Goal: Transaction & Acquisition: Purchase product/service

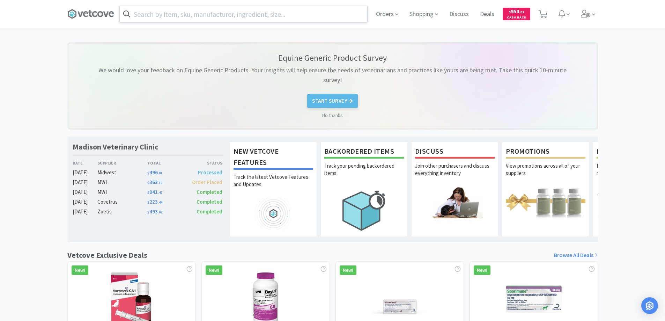
click at [156, 16] on input "text" at bounding box center [243, 14] width 247 height 16
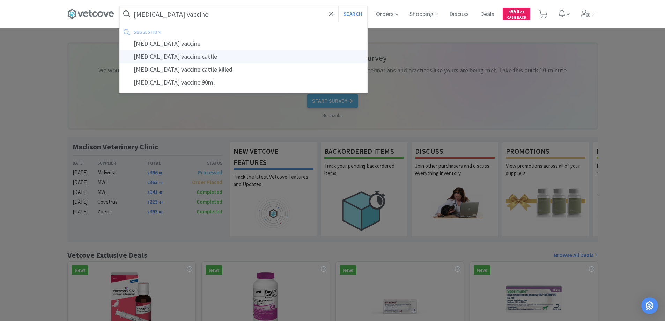
click at [155, 56] on div "[MEDICAL_DATA] vaccine cattle" at bounding box center [243, 56] width 247 height 13
type input "[MEDICAL_DATA] vaccine cattle"
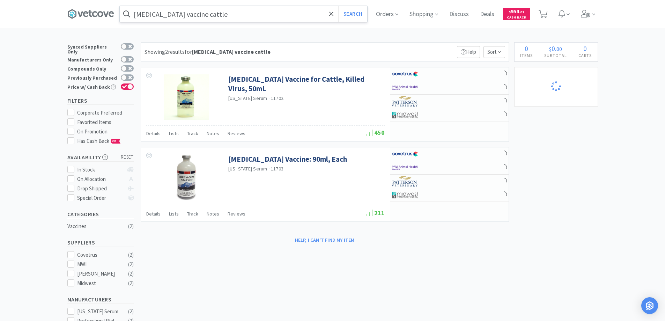
select select "1"
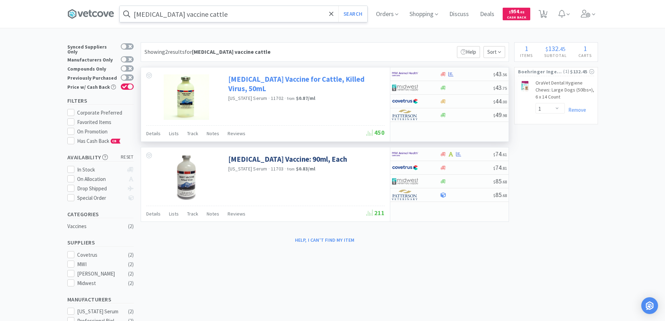
click at [254, 80] on link "[MEDICAL_DATA] Vaccine for Cattle, Killed Virus, 50mL" at bounding box center [305, 83] width 155 height 19
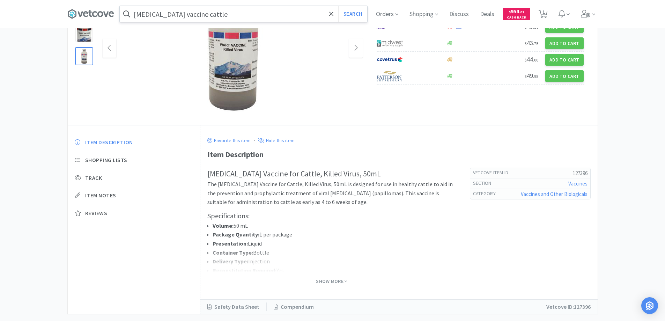
scroll to position [105, 0]
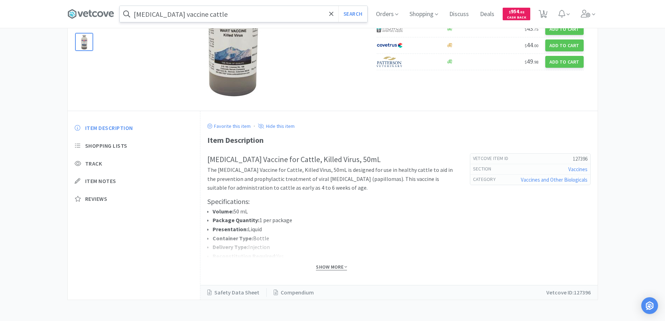
click at [324, 265] on span "Show More" at bounding box center [331, 267] width 31 height 7
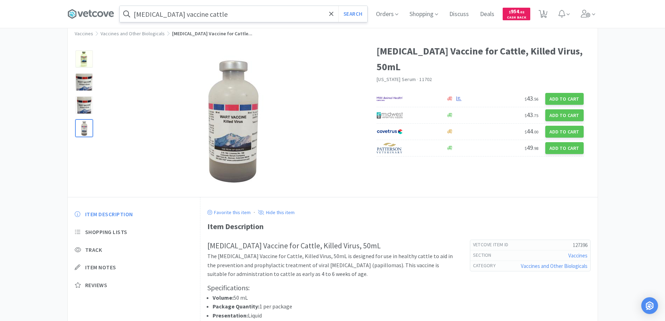
scroll to position [0, 0]
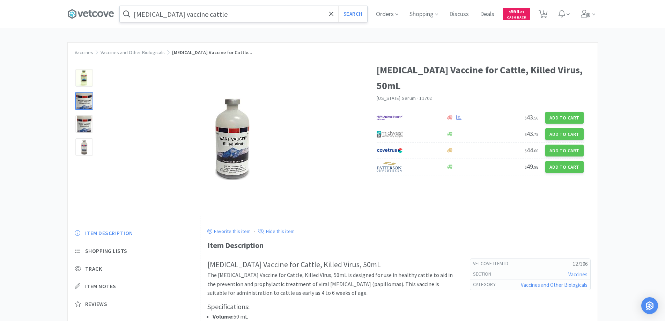
select select "1"
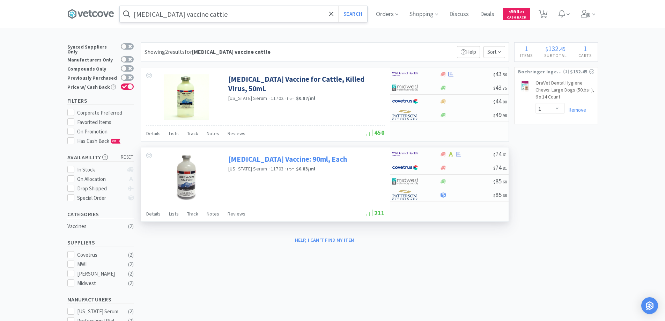
click at [250, 160] on link "[MEDICAL_DATA] Vaccine: 90ml, Each" at bounding box center [287, 158] width 119 height 9
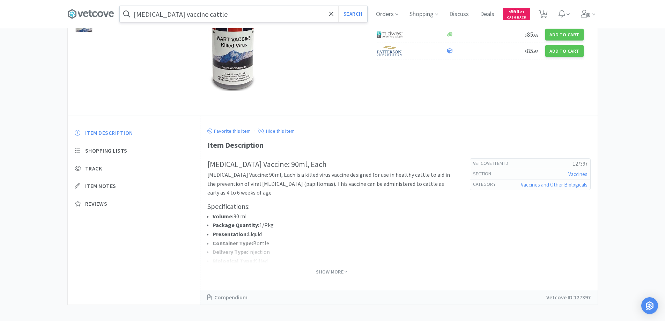
scroll to position [105, 0]
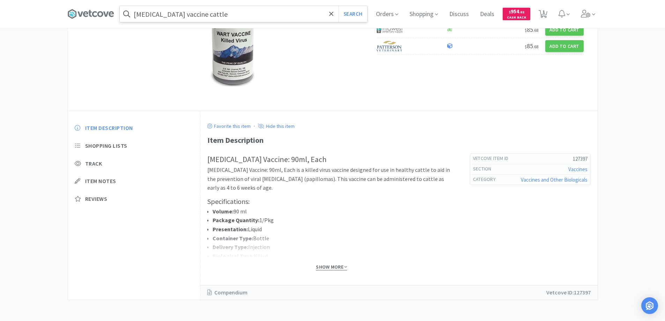
click at [324, 267] on span "Show More" at bounding box center [331, 267] width 31 height 7
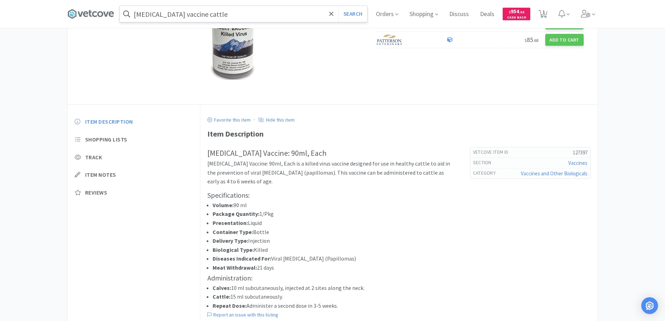
scroll to position [59, 0]
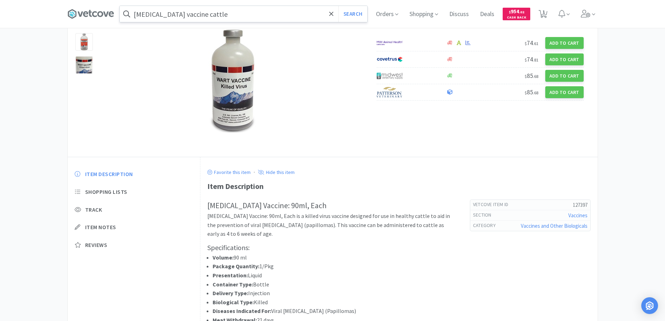
select select "1"
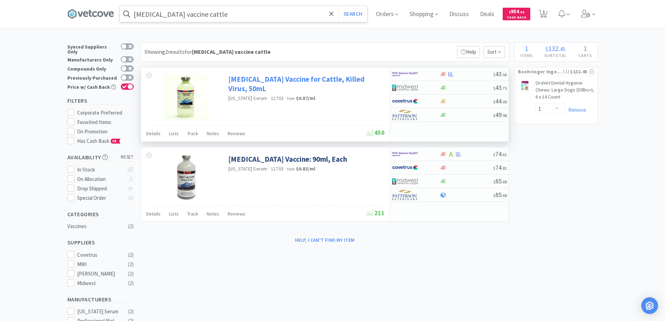
click at [256, 77] on link "[MEDICAL_DATA] Vaccine for Cattle, Killed Virus, 50mL" at bounding box center [305, 83] width 155 height 19
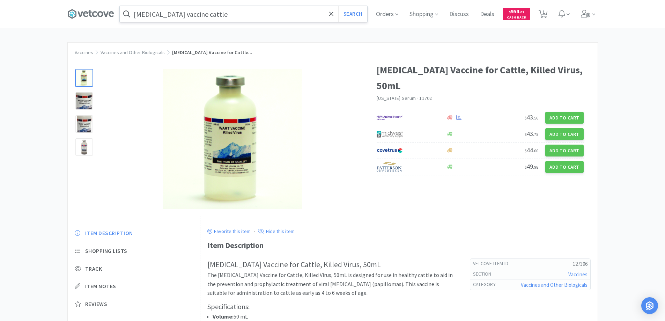
scroll to position [35, 0]
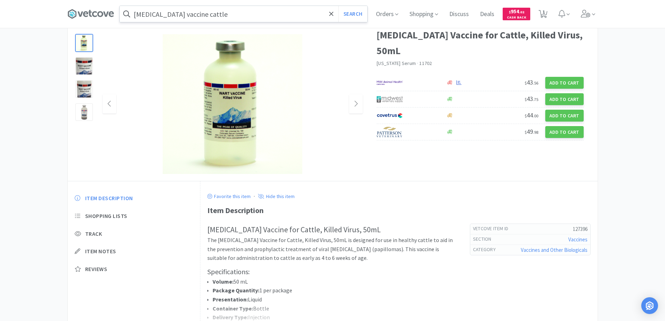
drag, startPoint x: 298, startPoint y: 137, endPoint x: 303, endPoint y: 109, distance: 28.8
click at [303, 109] on div at bounding box center [233, 104] width 260 height 140
click at [329, 12] on input "[MEDICAL_DATA] vaccine cattle" at bounding box center [243, 14] width 247 height 16
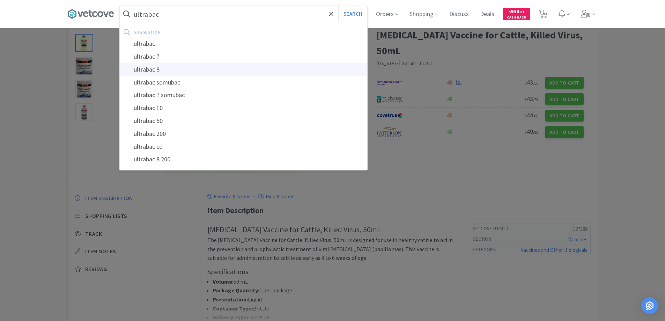
click at [150, 68] on div "ultrabac 8" at bounding box center [243, 69] width 247 height 13
type input "ultrabac 8"
select select "1"
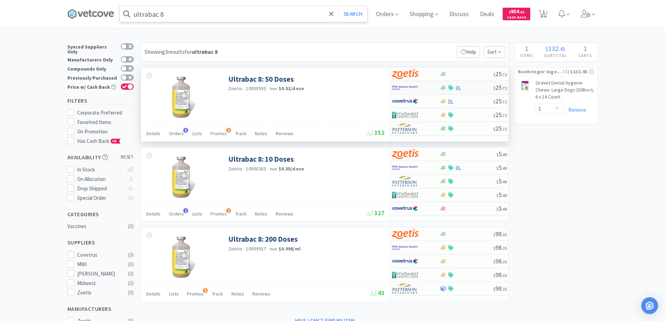
click at [425, 89] on div at bounding box center [411, 88] width 38 height 12
select select "1"
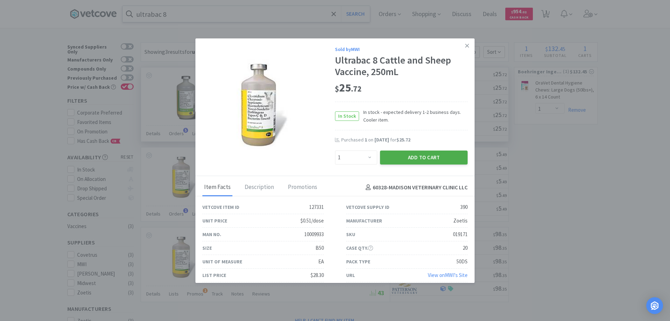
click at [410, 156] on button "Add to Cart" at bounding box center [424, 157] width 88 height 14
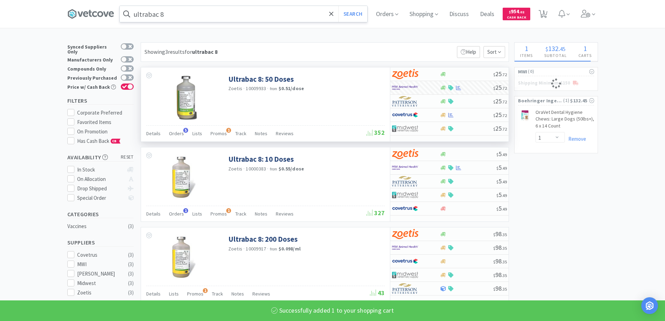
select select "1"
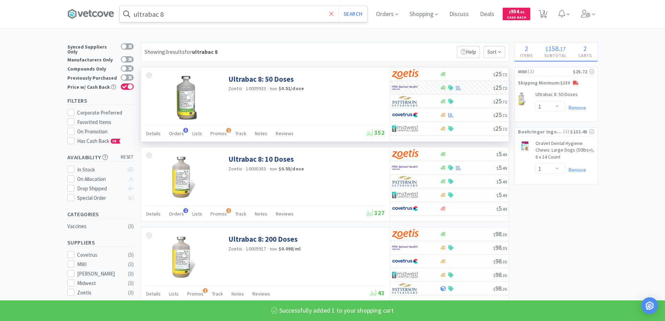
click at [334, 14] on icon at bounding box center [331, 13] width 5 height 7
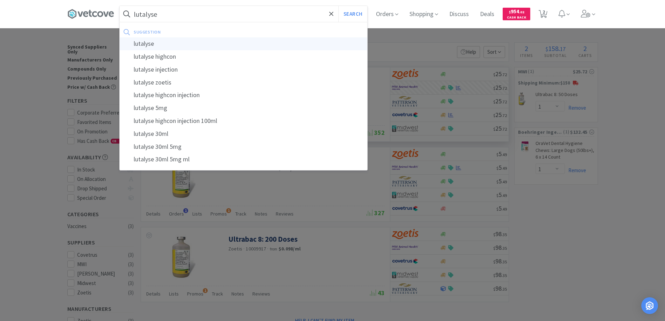
type input "lutalyse"
click at [148, 43] on div "lutalyse" at bounding box center [243, 43] width 247 height 13
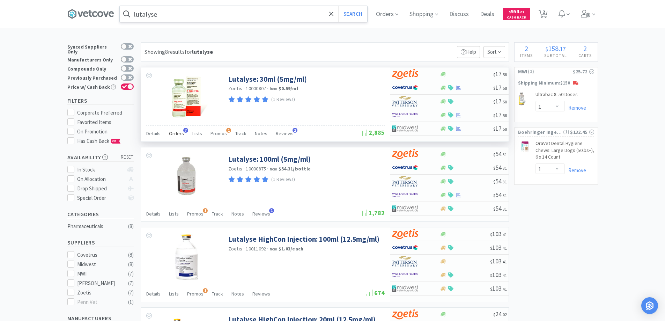
click at [183, 129] on span "7" at bounding box center [185, 130] width 5 height 5
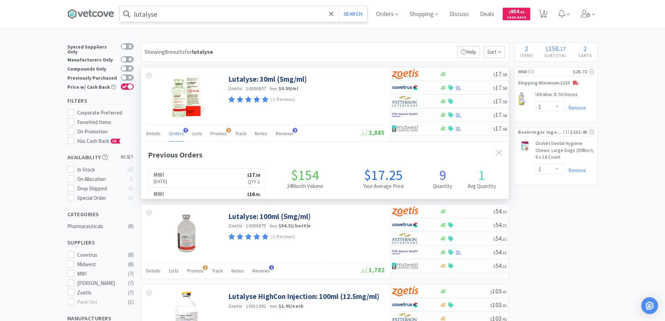
scroll to position [181, 368]
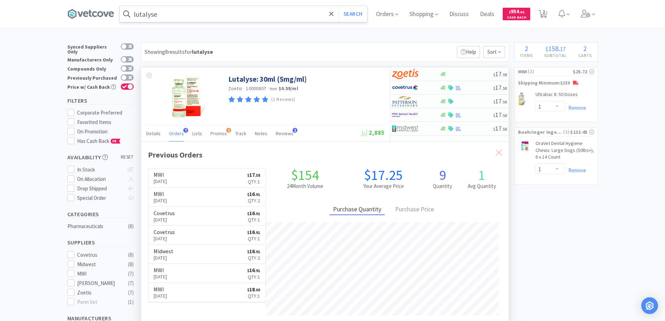
click at [497, 153] on icon at bounding box center [499, 153] width 6 height 6
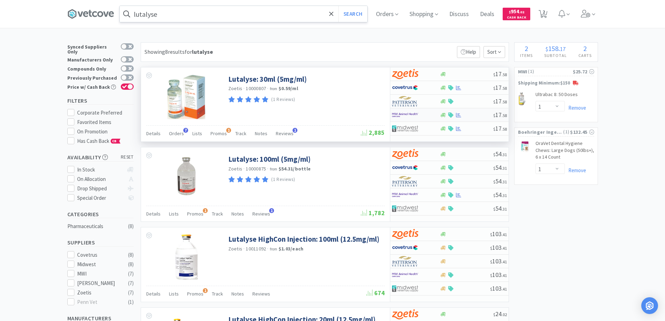
click at [423, 117] on div at bounding box center [411, 115] width 38 height 12
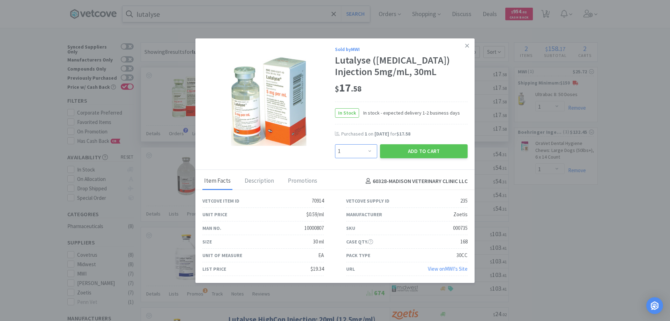
drag, startPoint x: 365, startPoint y: 163, endPoint x: 365, endPoint y: 157, distance: 5.6
click at [365, 158] on select "Enter Quantity 1 2 3 4 5 6 7 8 9 10 11 12 13 14 15 16 17 18 19 20 Enter Quantity" at bounding box center [356, 151] width 42 height 14
select select "2"
click at [335, 156] on select "Enter Quantity 1 2 3 4 5 6 7 8 9 10 11 12 13 14 15 16 17 18 19 20 Enter Quantity" at bounding box center [356, 151] width 42 height 14
drag, startPoint x: 406, startPoint y: 165, endPoint x: 407, endPoint y: 154, distance: 11.6
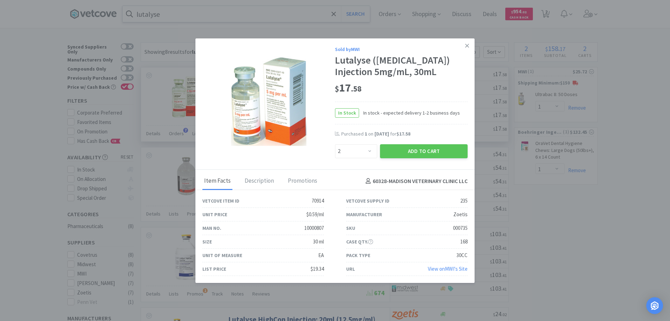
click at [407, 154] on div "Sold by MWI Lutalyse ([MEDICAL_DATA]) Injection 5mg/mL, 30mL $ 17 . 58 In Stock…" at bounding box center [401, 101] width 133 height 113
click at [408, 158] on button "Add to Cart" at bounding box center [424, 151] width 88 height 14
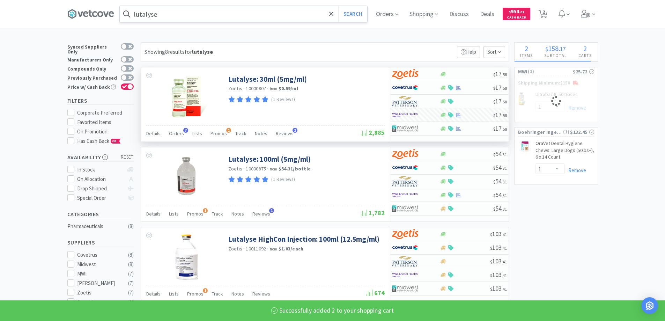
select select "2"
select select "1"
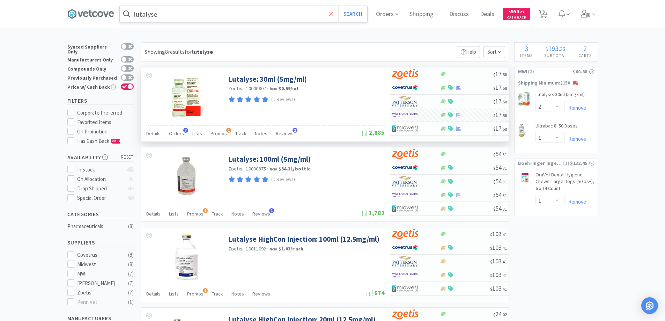
click at [333, 12] on icon at bounding box center [331, 13] width 5 height 7
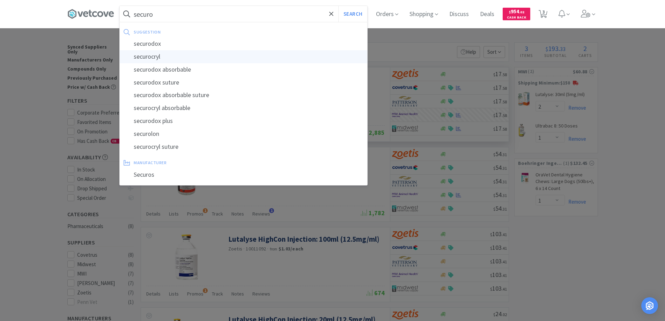
click at [146, 56] on div "securocryl" at bounding box center [243, 56] width 247 height 13
type input "securocryl"
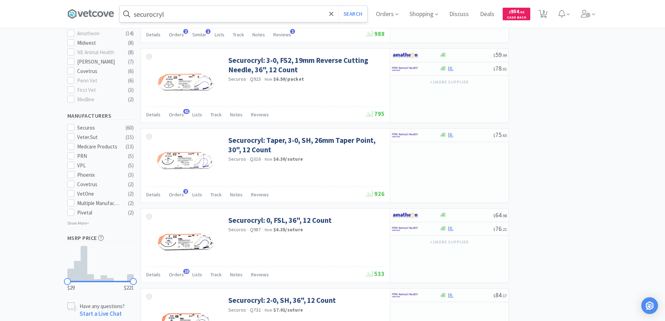
scroll to position [279, 0]
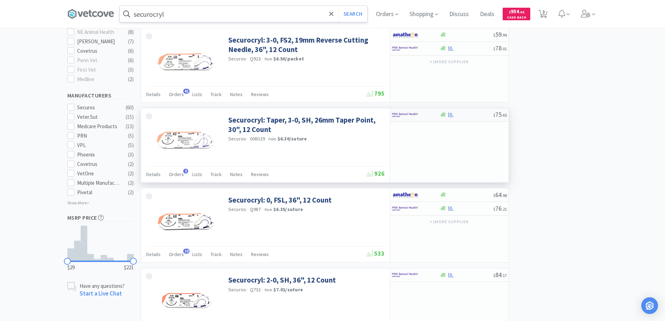
click at [425, 116] on div at bounding box center [411, 115] width 38 height 12
select select "1"
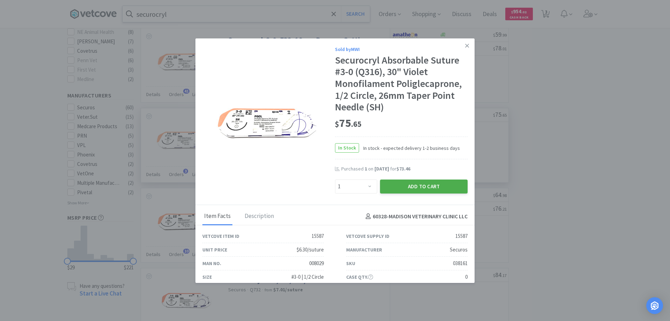
click at [411, 186] on button "Add to Cart" at bounding box center [424, 186] width 88 height 14
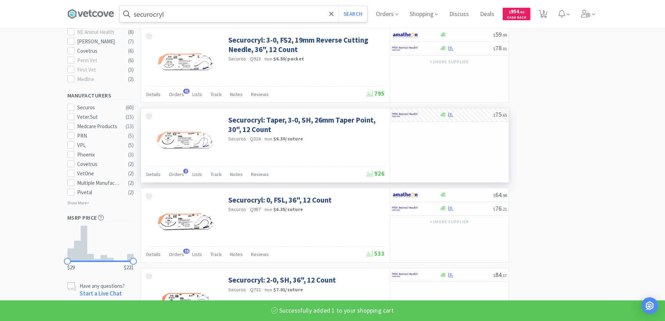
select select "1"
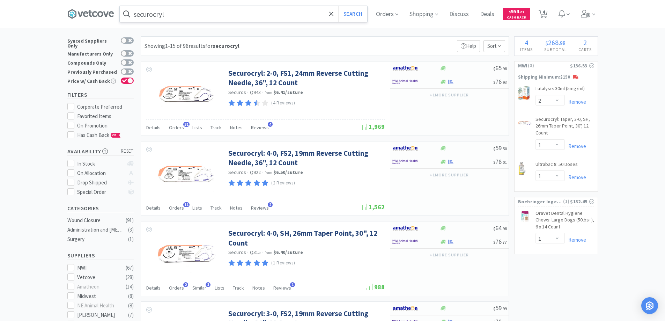
scroll to position [0, 0]
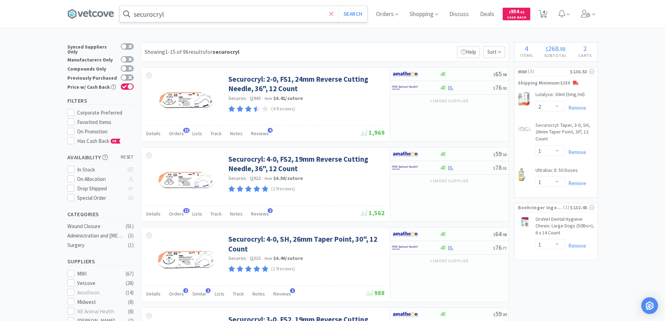
click at [334, 13] on icon at bounding box center [331, 13] width 5 height 7
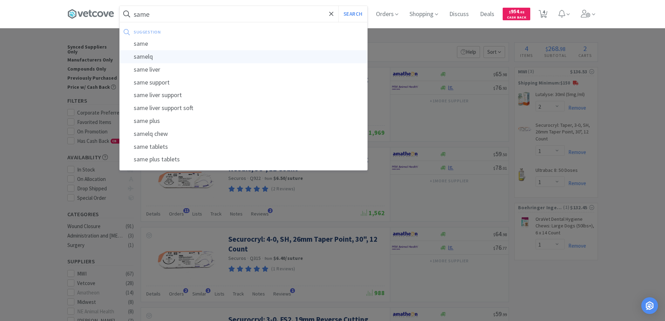
click at [148, 56] on div "samelq" at bounding box center [243, 56] width 247 height 13
type input "samelq"
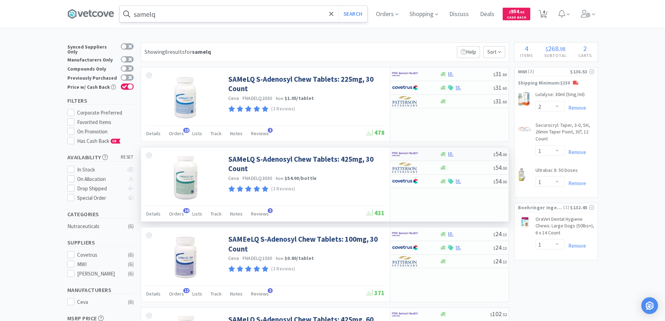
click at [427, 154] on div at bounding box center [411, 154] width 38 height 12
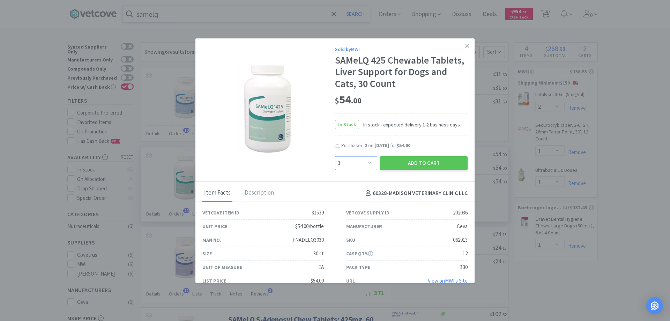
drag, startPoint x: 366, startPoint y: 163, endPoint x: 366, endPoint y: 157, distance: 5.6
click at [366, 163] on select "Enter Quantity 1 2 3 4 5 6 7 8 9 10 11 12 13 14 15 16 17 18 19 20 Enter Quantity" at bounding box center [356, 163] width 42 height 14
select select "2"
click at [335, 156] on select "Enter Quantity 1 2 3 4 5 6 7 8 9 10 11 12 13 14 15 16 17 18 19 20 Enter Quantity" at bounding box center [356, 163] width 42 height 14
click at [410, 163] on button "Add to Cart" at bounding box center [424, 163] width 88 height 14
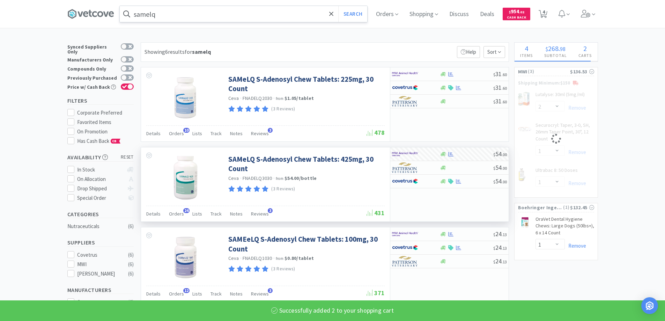
select select "2"
select select "1"
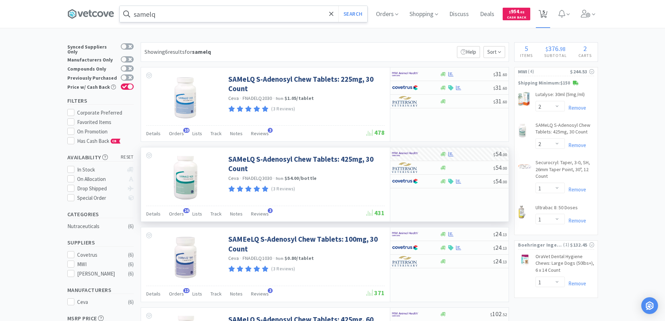
click at [545, 13] on span "5" at bounding box center [543, 12] width 2 height 28
select select "1"
select select "2"
select select "1"
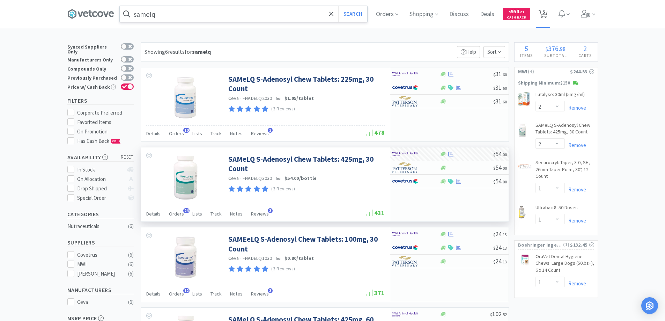
select select "1"
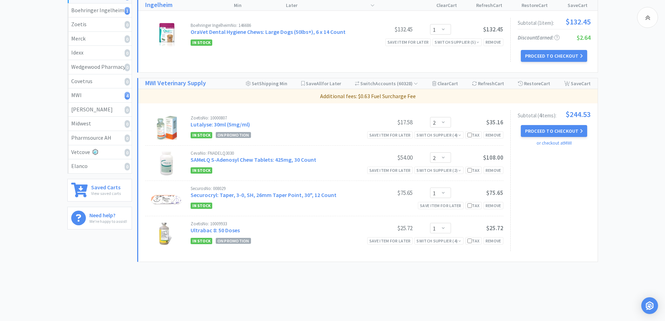
scroll to position [105, 0]
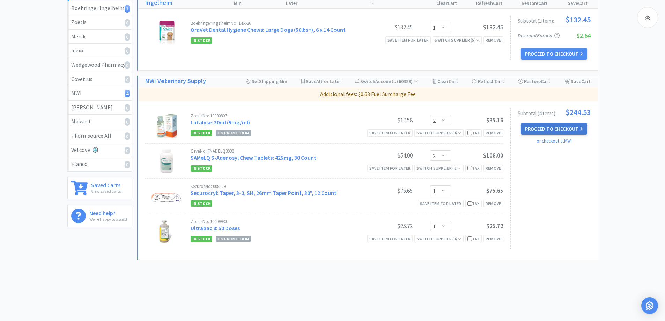
click at [530, 129] on button "Proceed to Checkout" at bounding box center [554, 129] width 66 height 12
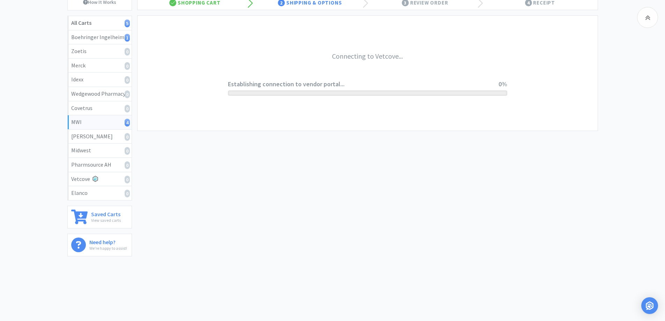
scroll to position [76, 0]
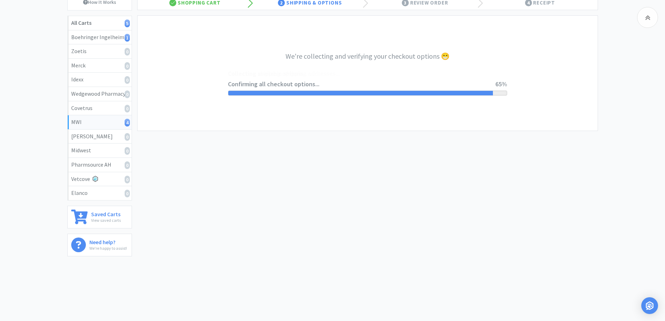
select select "STD_"
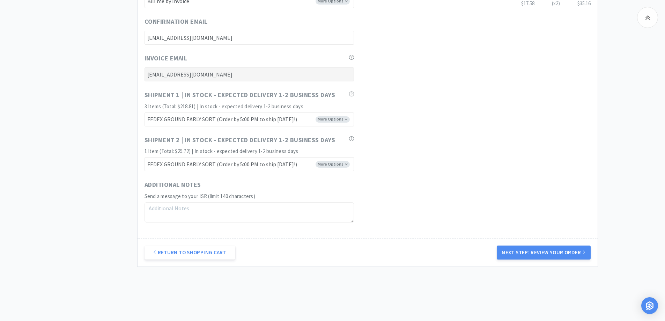
scroll to position [378, 0]
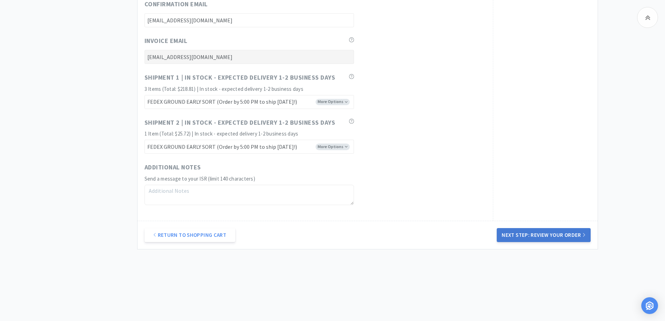
click at [510, 234] on button "Next Step: Review Your Order" at bounding box center [544, 235] width 94 height 14
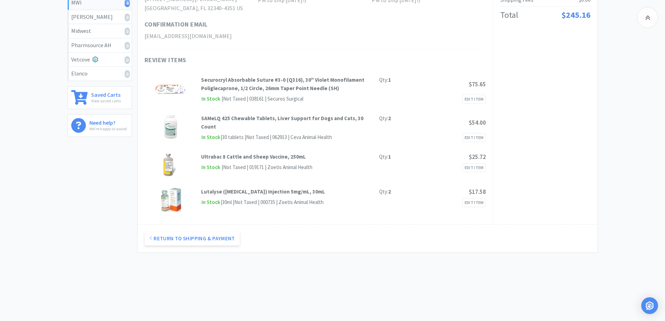
scroll to position [0, 0]
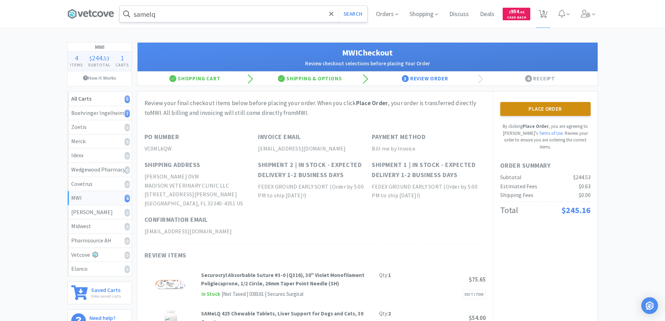
click at [531, 107] on button "Place Order" at bounding box center [545, 109] width 90 height 14
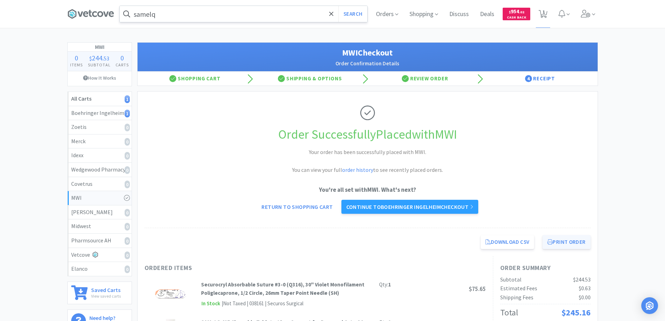
click at [558, 240] on button "Print Order" at bounding box center [566, 242] width 48 height 14
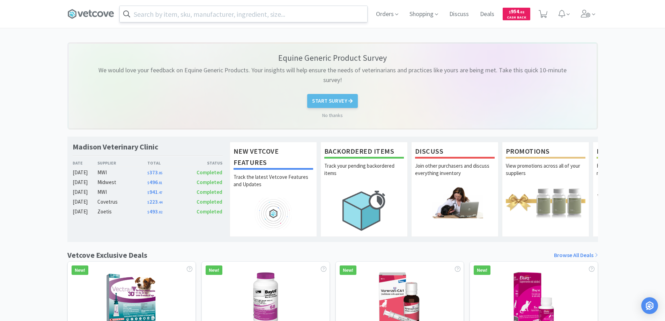
click at [137, 12] on input "text" at bounding box center [243, 14] width 247 height 16
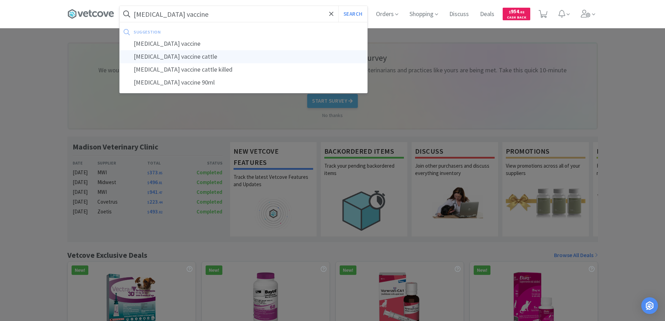
click at [142, 55] on div "[MEDICAL_DATA] vaccine cattle" at bounding box center [243, 56] width 247 height 13
type input "[MEDICAL_DATA] vaccine cattle"
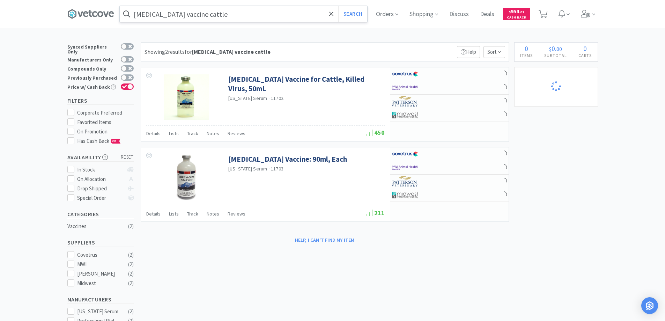
select select "1"
